Goal: Information Seeking & Learning: Find specific fact

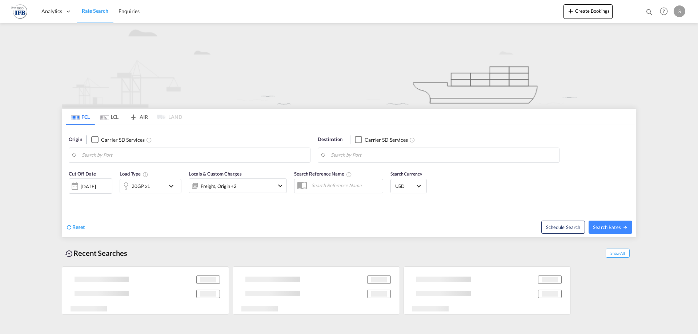
type input "Yantian Pt, CNYTN"
type input "[GEOGRAPHIC_DATA], [GEOGRAPHIC_DATA]"
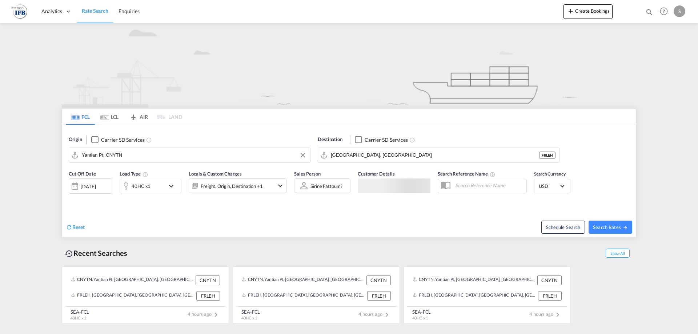
click at [147, 156] on input "Yantian Pt, CNYTN" at bounding box center [194, 155] width 225 height 11
click at [301, 156] on button "Clear Input" at bounding box center [302, 155] width 11 height 11
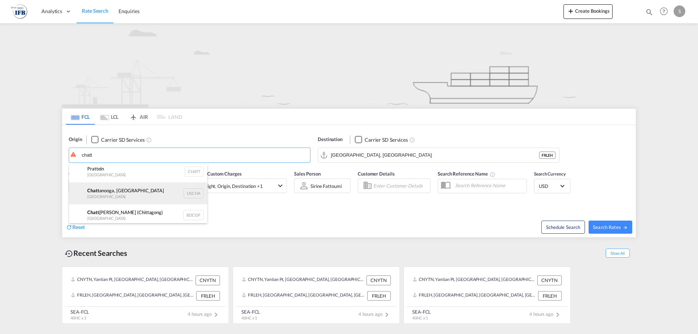
scroll to position [7, 0]
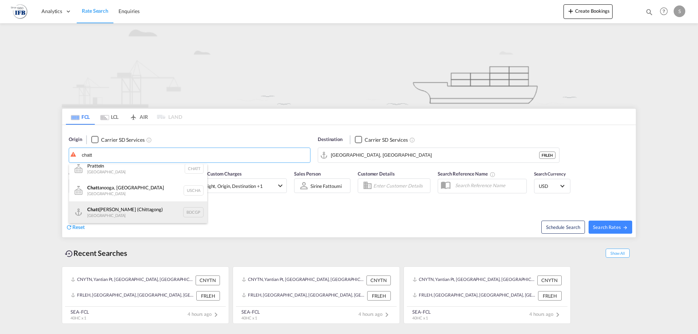
click at [144, 210] on div "Chatt ogram (Chittagong) Bangladesh BDCGP" at bounding box center [138, 212] width 138 height 22
type input "Chattogram (Chittagong), BDCGP"
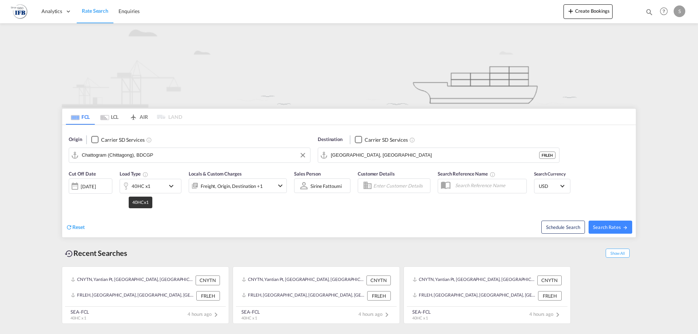
click at [138, 188] on div "40HC x1" at bounding box center [141, 186] width 19 height 10
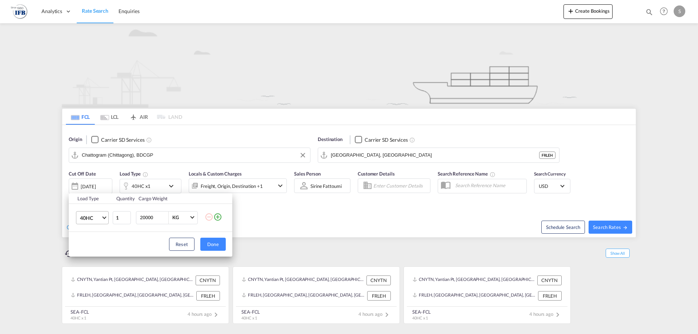
click at [100, 217] on span "40HC" at bounding box center [90, 217] width 21 height 7
click at [103, 237] on md-option "45HC" at bounding box center [98, 234] width 49 height 17
click at [286, 219] on div "Load Type Quantity Cargo Weight 45HC 1 20000 KG KG Load type addition is restri…" at bounding box center [349, 167] width 698 height 334
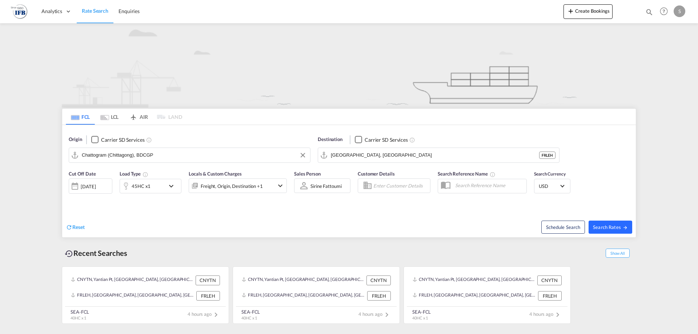
click at [628, 231] on button "Search Rates" at bounding box center [610, 227] width 44 height 13
type input "BDCGP to FRLEH / 26 Sep 2025"
